Goal: Task Accomplishment & Management: Use online tool/utility

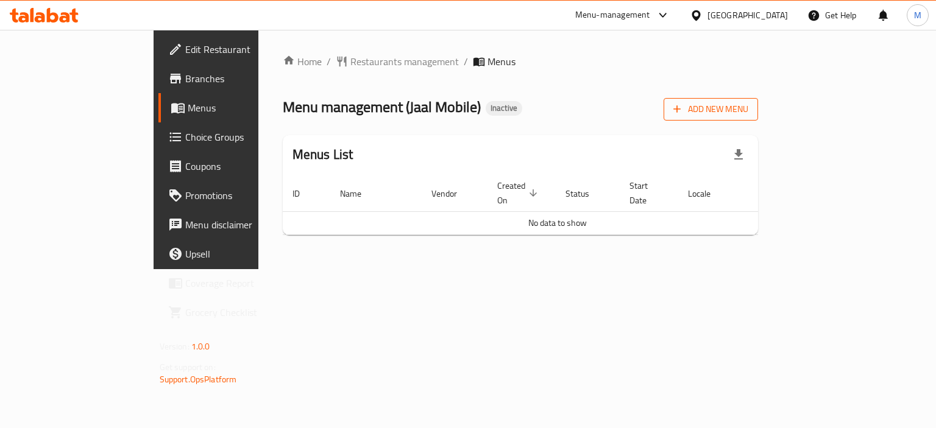
click at [758, 100] on button "Add New Menu" at bounding box center [710, 109] width 94 height 23
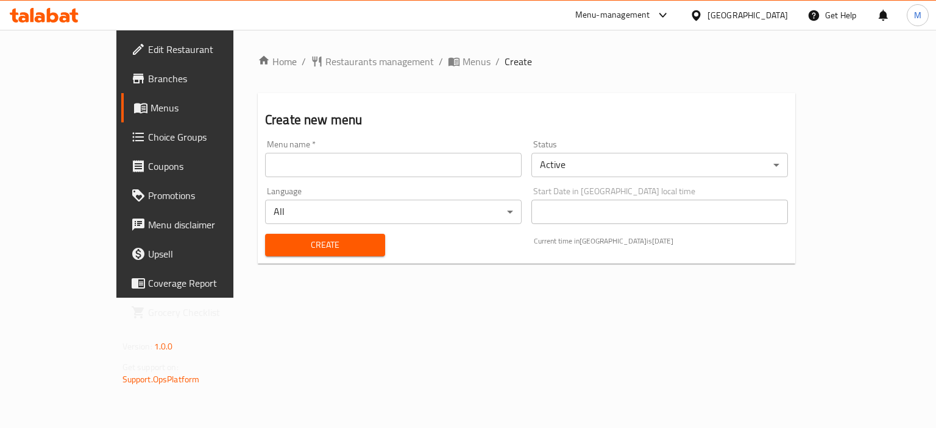
click at [353, 150] on div "Menu name   * Menu name *" at bounding box center [393, 158] width 256 height 37
click at [316, 168] on input "text" at bounding box center [393, 165] width 256 height 24
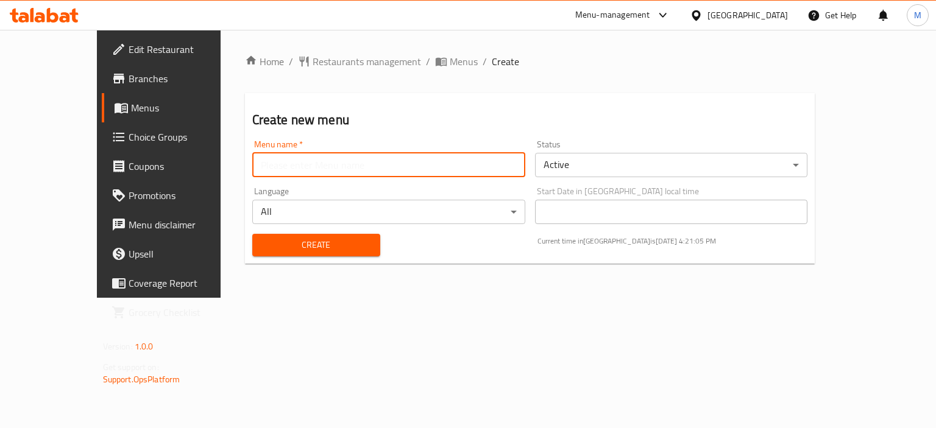
type input "new"
click at [298, 256] on div "Create" at bounding box center [316, 245] width 143 height 37
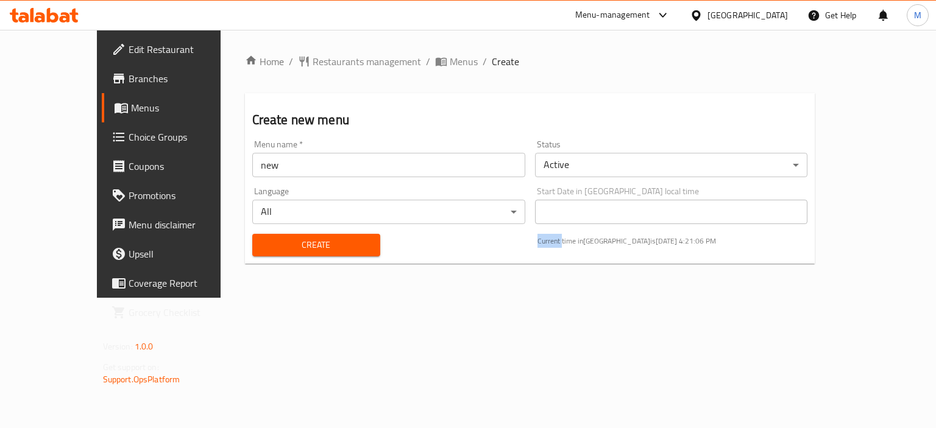
click at [298, 256] on div "Create" at bounding box center [316, 245] width 143 height 37
click at [300, 250] on span "Create" at bounding box center [316, 245] width 108 height 15
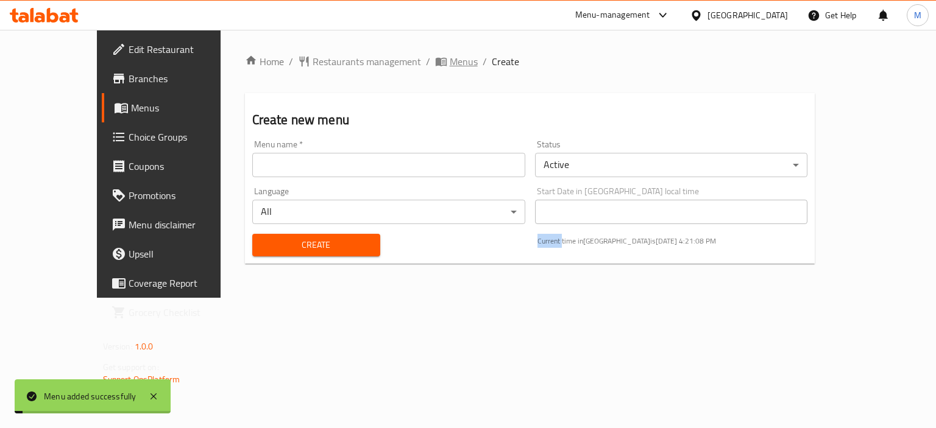
click at [435, 63] on span "breadcrumb" at bounding box center [442, 61] width 15 height 12
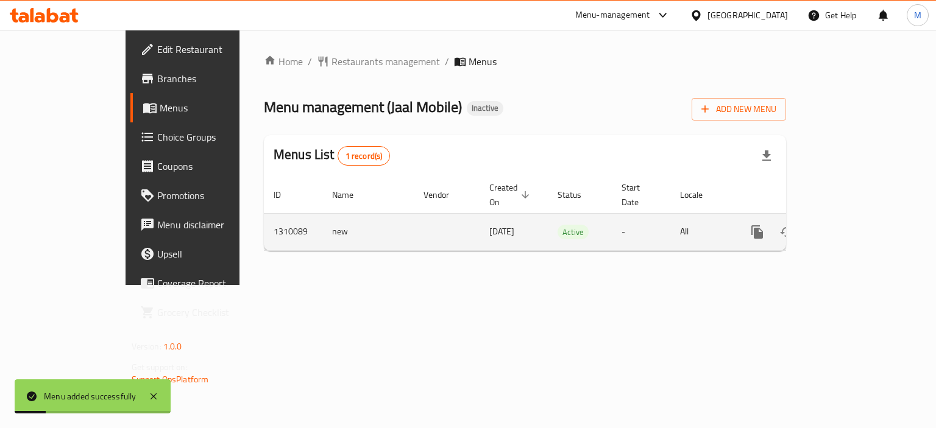
click at [860, 226] on link "enhanced table" at bounding box center [844, 231] width 29 height 29
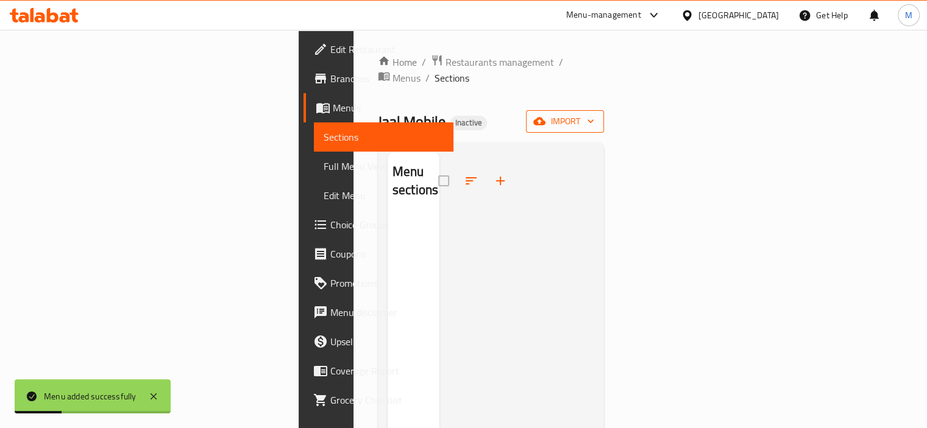
click at [594, 114] on span "import" at bounding box center [564, 121] width 58 height 15
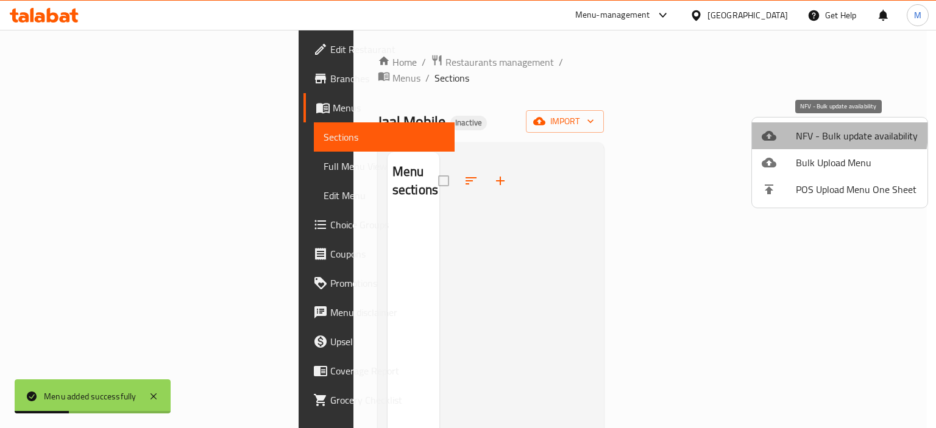
click at [804, 130] on span "NFV - Bulk update availability" at bounding box center [857, 136] width 122 height 15
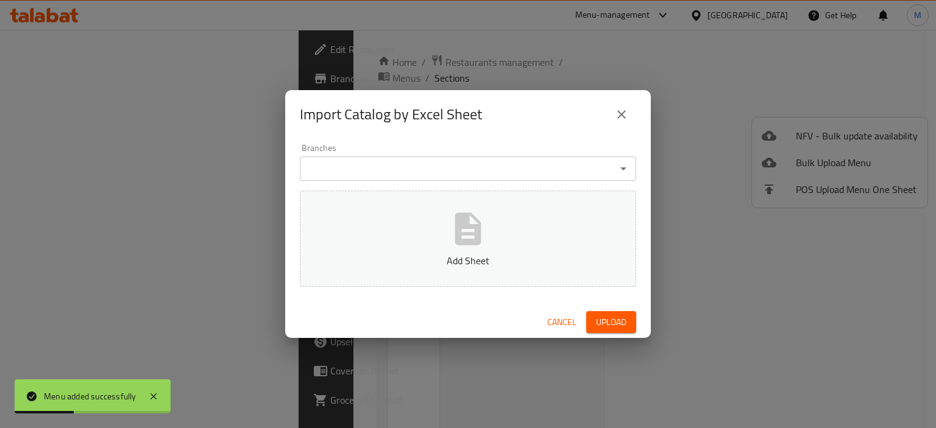
click at [478, 187] on div "Branches Branches Add Sheet" at bounding box center [467, 223] width 365 height 168
click at [481, 216] on icon "button" at bounding box center [467, 229] width 39 height 39
click at [554, 326] on span "Cancel" at bounding box center [561, 322] width 29 height 15
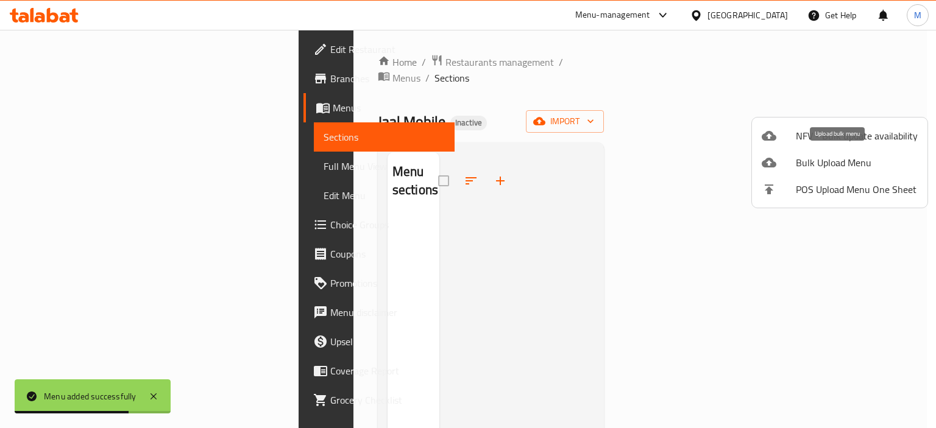
click at [772, 163] on icon at bounding box center [768, 163] width 15 height 10
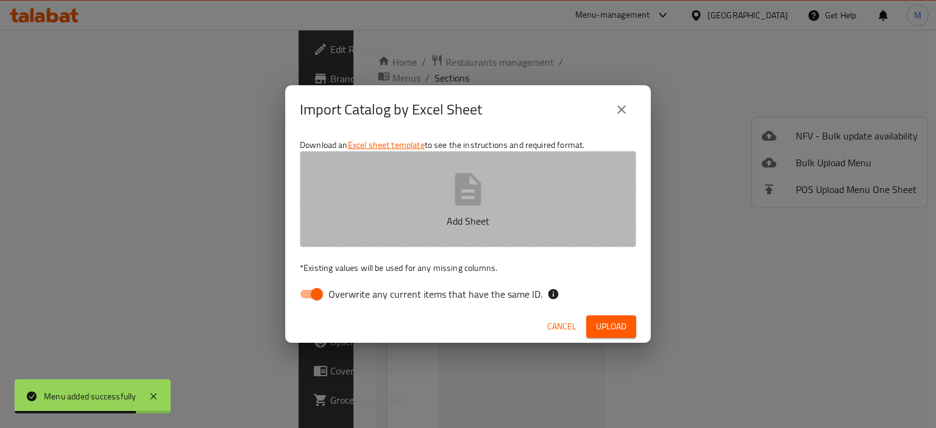
click at [457, 222] on p "Add Sheet" at bounding box center [468, 221] width 298 height 15
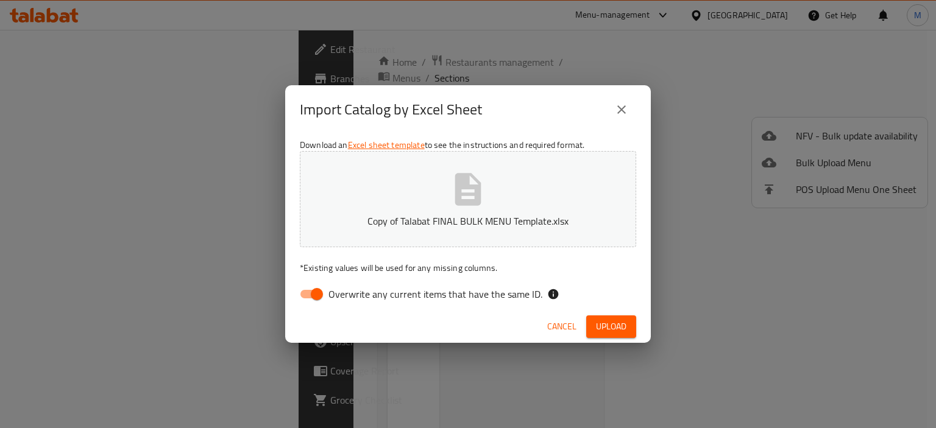
click at [482, 272] on p "* Existing values will be used for any missing columns." at bounding box center [468, 268] width 336 height 12
click at [485, 289] on span "Overwrite any current items that have the same ID." at bounding box center [435, 294] width 214 height 15
click at [351, 289] on input "Overwrite any current items that have the same ID." at bounding box center [316, 294] width 69 height 23
checkbox input "false"
click at [614, 330] on span "Upload" at bounding box center [611, 326] width 30 height 15
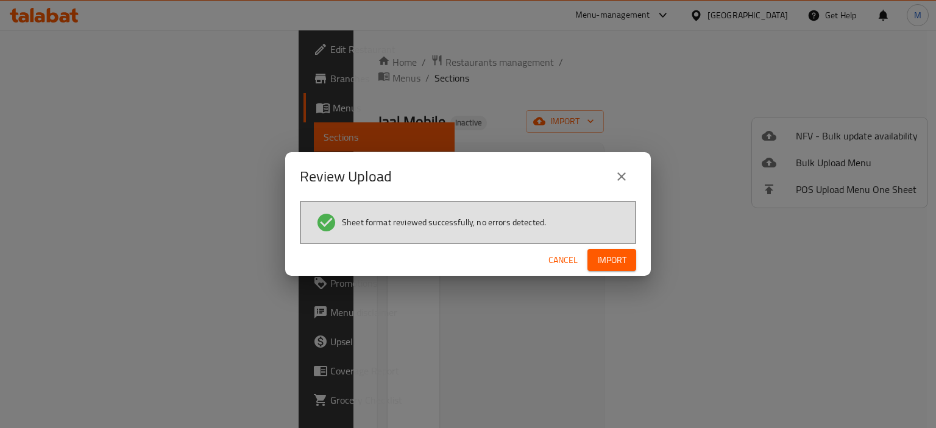
click at [617, 264] on span "Import" at bounding box center [611, 260] width 29 height 15
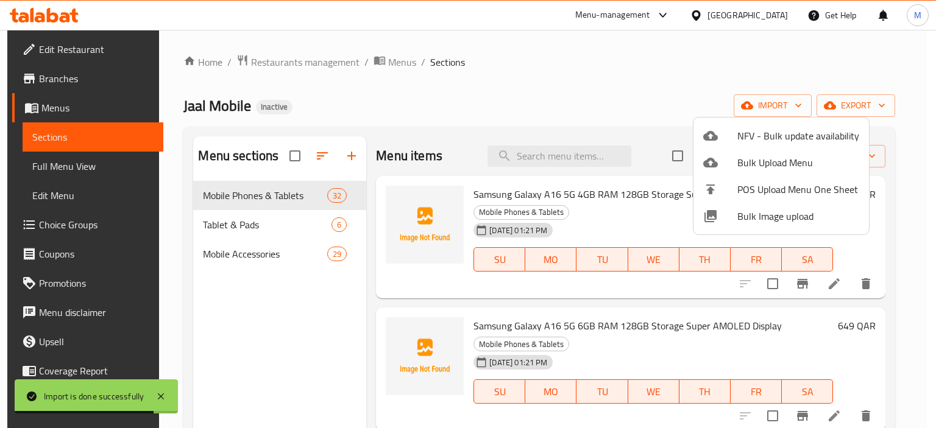
click at [473, 102] on div at bounding box center [468, 214] width 936 height 428
